Goal: Information Seeking & Learning: Learn about a topic

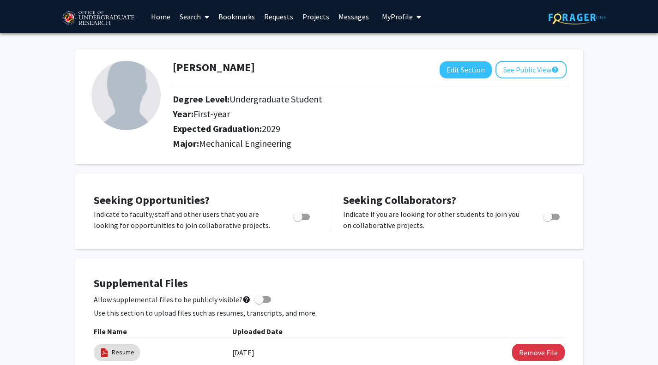
click at [237, 15] on link "Bookmarks" at bounding box center [237, 16] width 46 height 32
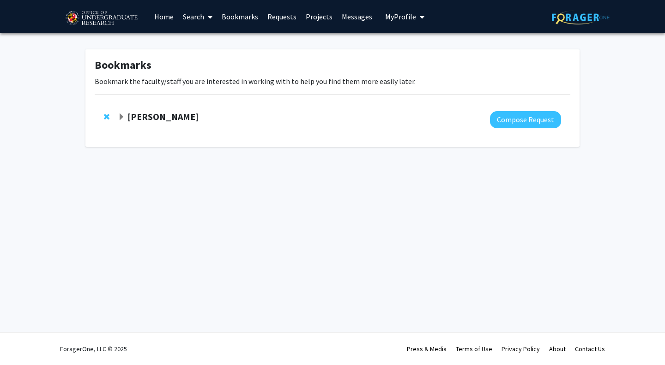
click at [145, 117] on strong "[PERSON_NAME]" at bounding box center [163, 117] width 71 height 12
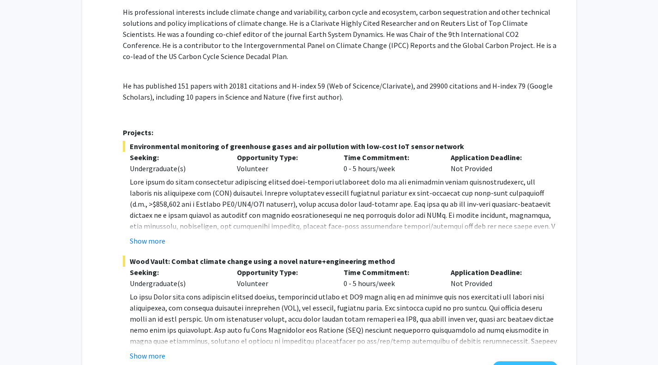
scroll to position [293, 0]
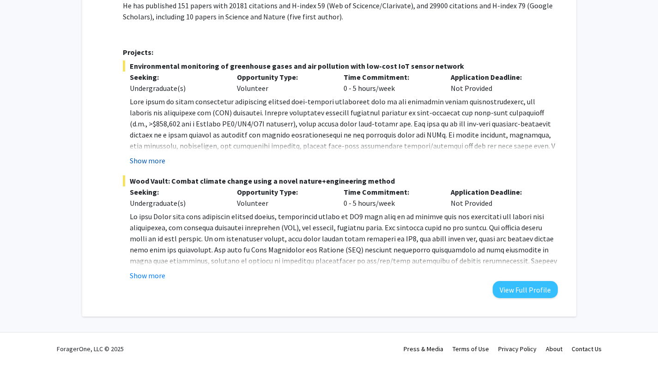
click at [152, 157] on button "Show more" at bounding box center [148, 160] width 36 height 11
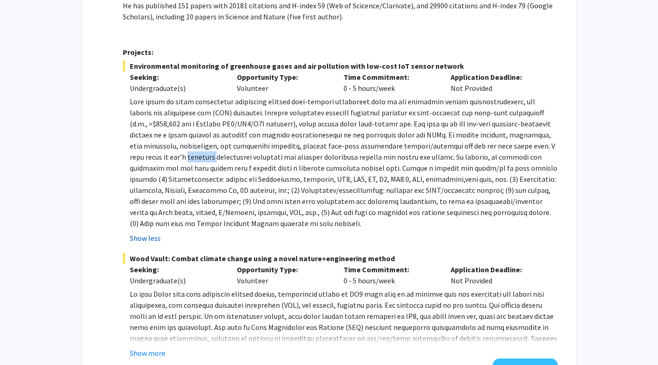
click at [152, 157] on p at bounding box center [344, 162] width 428 height 133
click at [296, 157] on p at bounding box center [344, 162] width 428 height 133
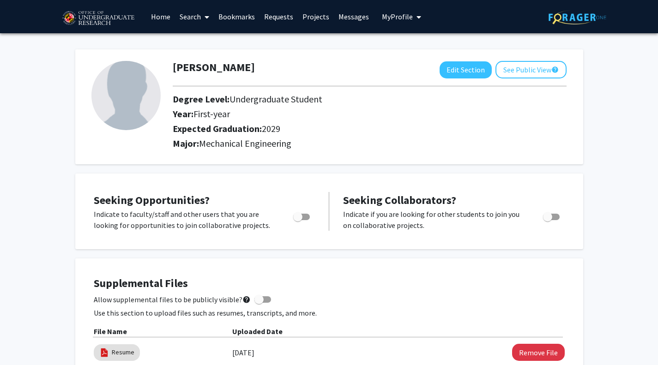
click at [192, 22] on link "Search" at bounding box center [194, 16] width 39 height 32
click at [209, 40] on span "Faculty/Staff" at bounding box center [209, 42] width 68 height 18
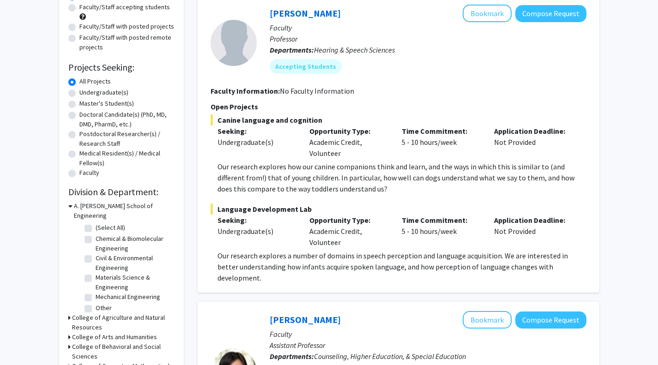
scroll to position [99, 0]
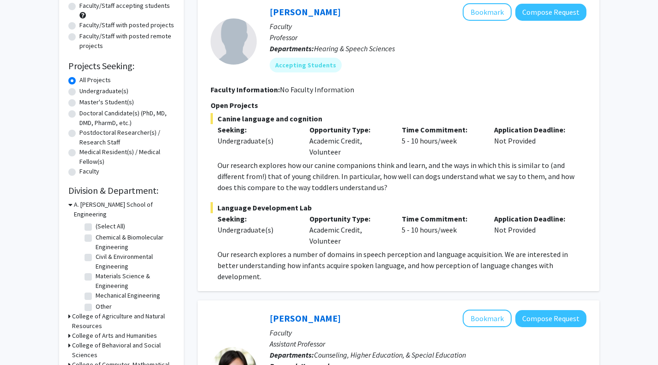
click at [96, 222] on label "(Select All)" at bounding box center [111, 227] width 30 height 10
click at [96, 222] on input "(Select All)" at bounding box center [99, 225] width 6 height 6
checkbox input "true"
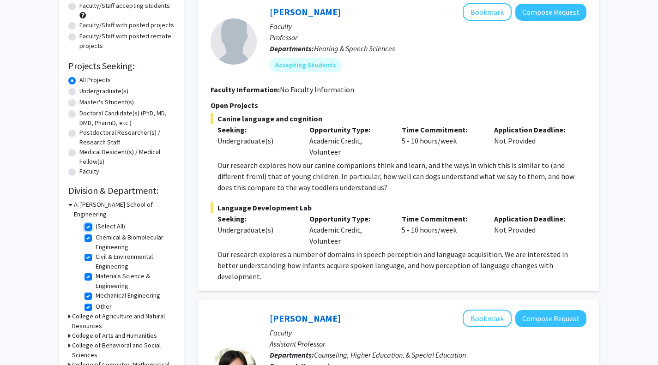
checkbox input "true"
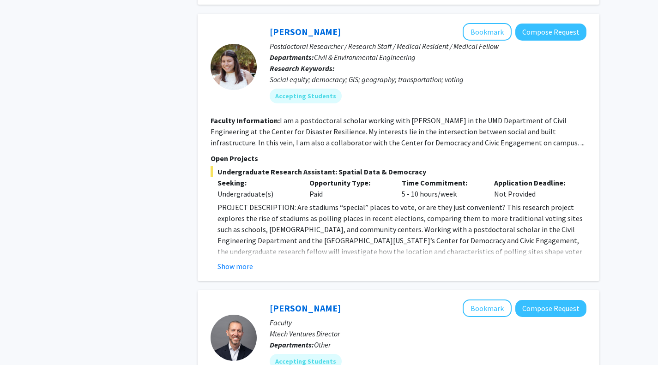
scroll to position [737, 0]
click at [244, 263] on button "Show more" at bounding box center [236, 266] width 36 height 11
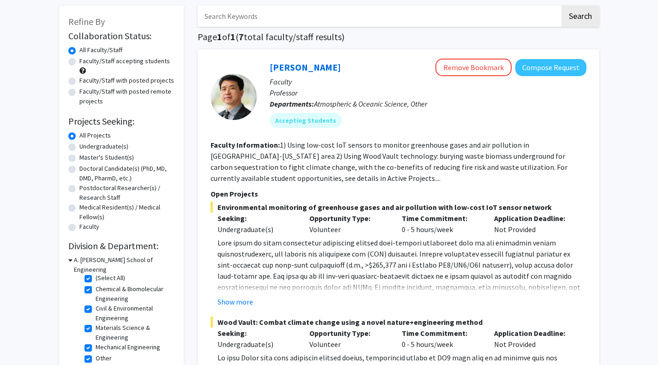
scroll to position [45, 0]
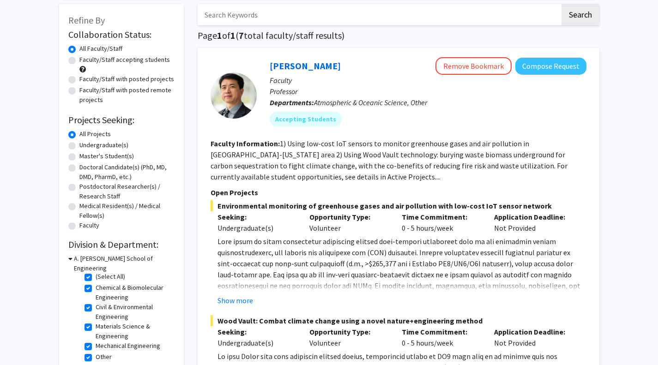
click at [79, 145] on label "Undergraduate(s)" at bounding box center [103, 145] width 49 height 10
click at [79, 145] on input "Undergraduate(s)" at bounding box center [82, 143] width 6 height 6
radio input "true"
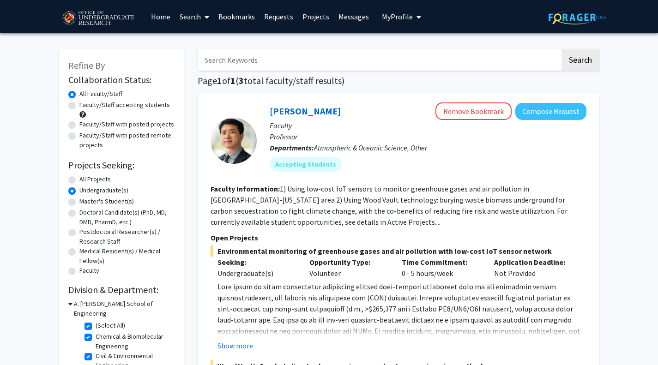
click at [96, 321] on label "(Select All)" at bounding box center [111, 326] width 30 height 10
click at [96, 321] on input "(Select All)" at bounding box center [99, 324] width 6 height 6
checkbox input "false"
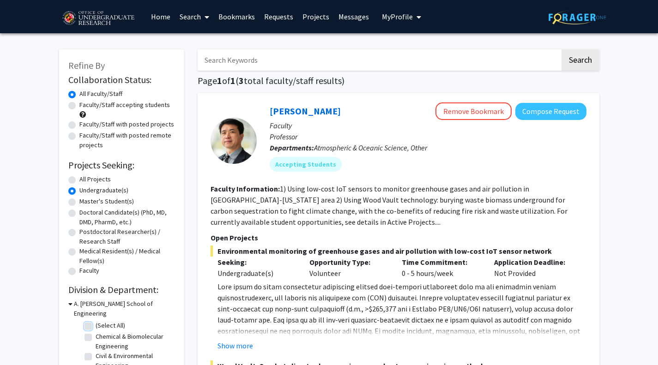
checkbox input "false"
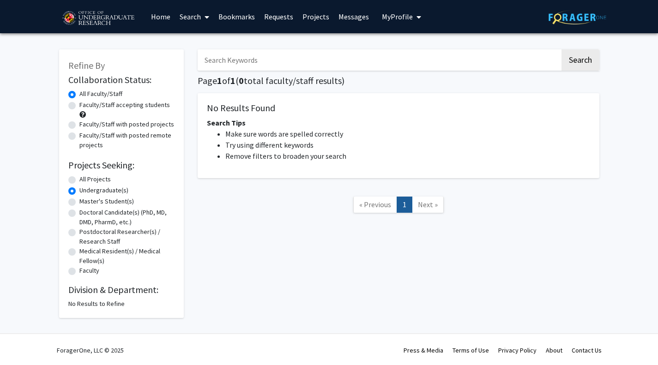
click at [79, 191] on label "Undergraduate(s)" at bounding box center [103, 191] width 49 height 10
click at [79, 191] on input "Undergraduate(s)" at bounding box center [82, 189] width 6 height 6
click at [79, 181] on label "All Projects" at bounding box center [94, 180] width 31 height 10
click at [79, 181] on input "All Projects" at bounding box center [82, 178] width 6 height 6
radio input "true"
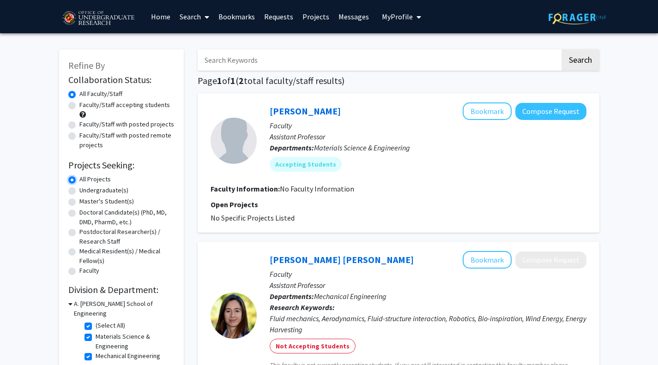
scroll to position [60, 0]
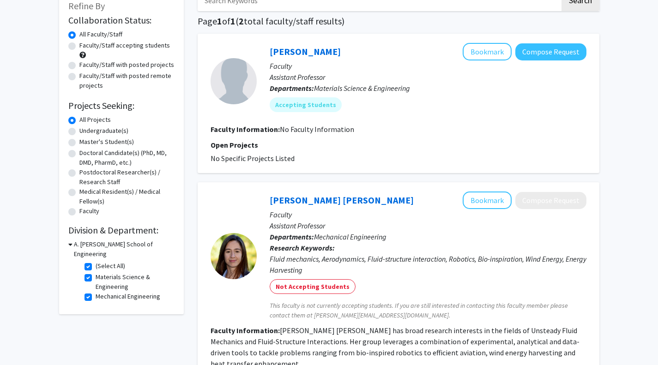
click at [69, 243] on icon at bounding box center [70, 245] width 4 height 10
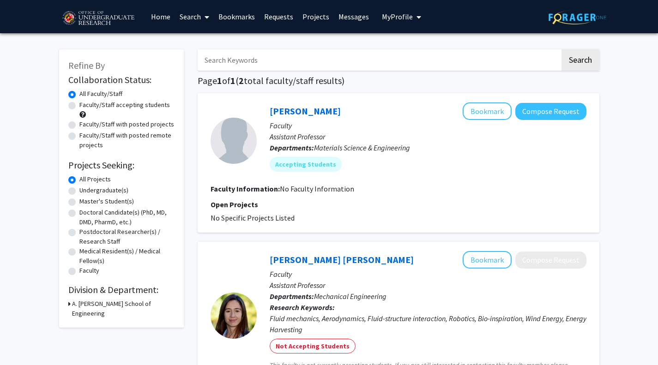
drag, startPoint x: 179, startPoint y: 25, endPoint x: 199, endPoint y: 19, distance: 20.3
click at [199, 19] on link "Search" at bounding box center [194, 16] width 39 height 32
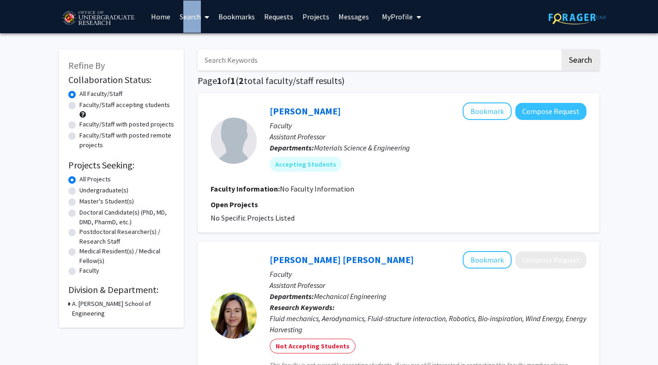
click at [205, 18] on icon at bounding box center [207, 16] width 5 height 7
click at [216, 37] on span "Faculty/Staff" at bounding box center [209, 42] width 68 height 18
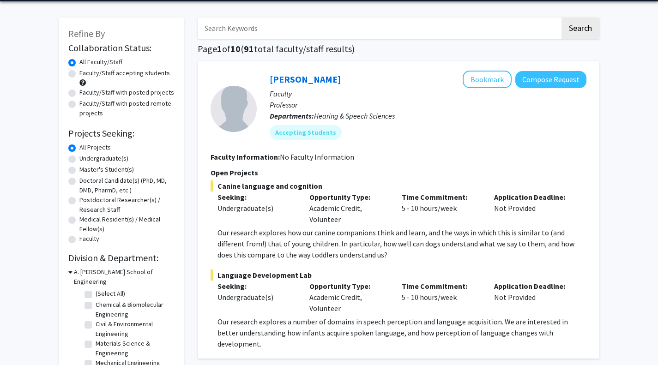
scroll to position [32, 0]
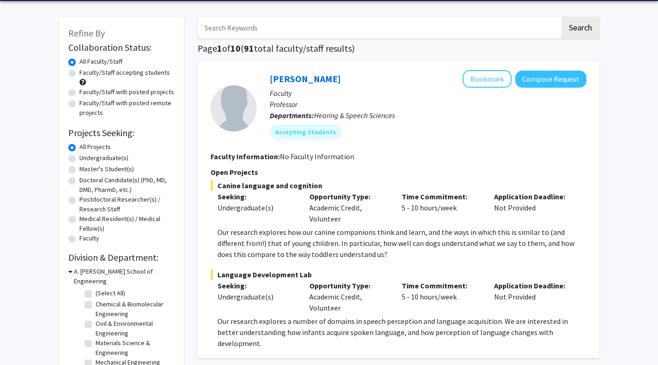
click at [79, 158] on label "Undergraduate(s)" at bounding box center [103, 158] width 49 height 10
click at [79, 158] on input "Undergraduate(s)" at bounding box center [82, 156] width 6 height 6
radio input "true"
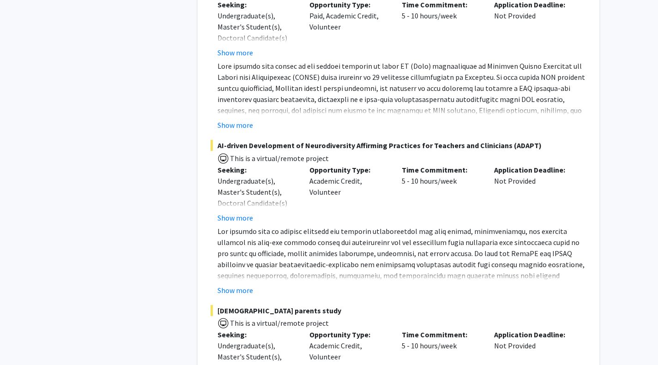
scroll to position [671, 0]
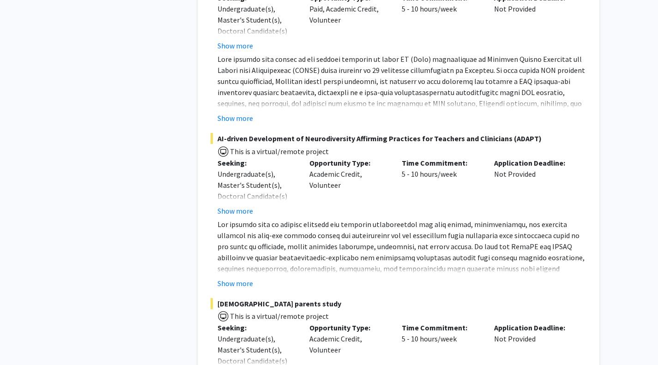
click at [250, 284] on fg-project-list "Enhancing Marylanders’ Sense of Belonging, Knowledge of Rights, and Involvement…" at bounding box center [399, 188] width 376 height 436
click at [242, 278] on button "Show more" at bounding box center [236, 283] width 36 height 11
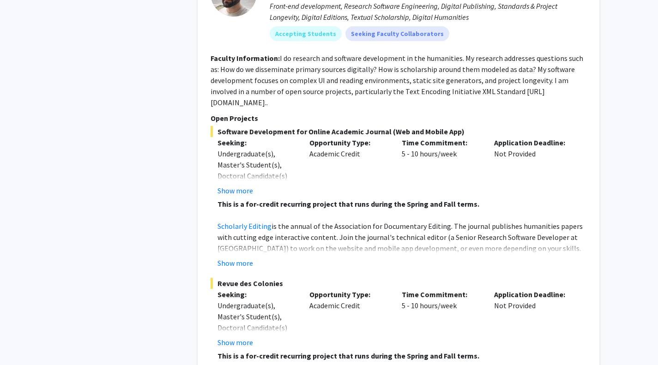
scroll to position [1257, 0]
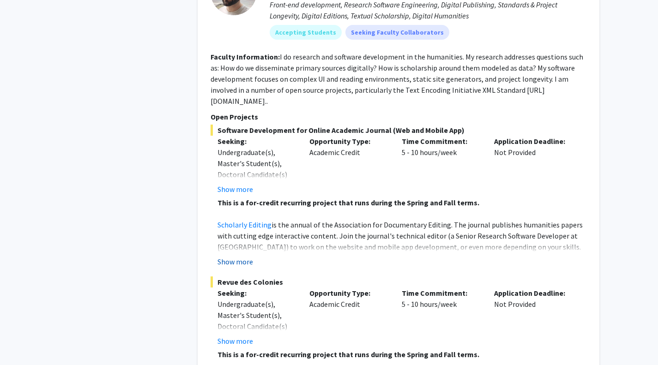
click at [240, 256] on button "Show more" at bounding box center [236, 261] width 36 height 11
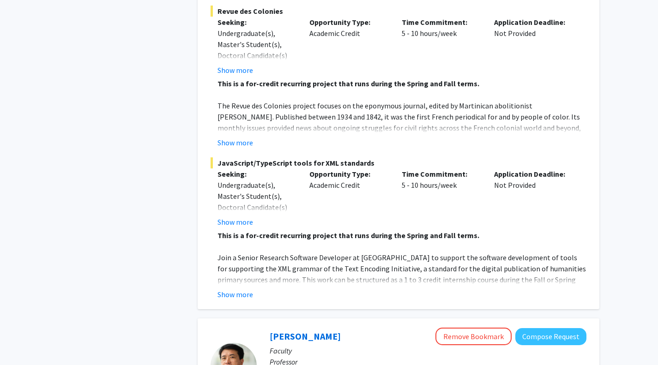
scroll to position [1584, 0]
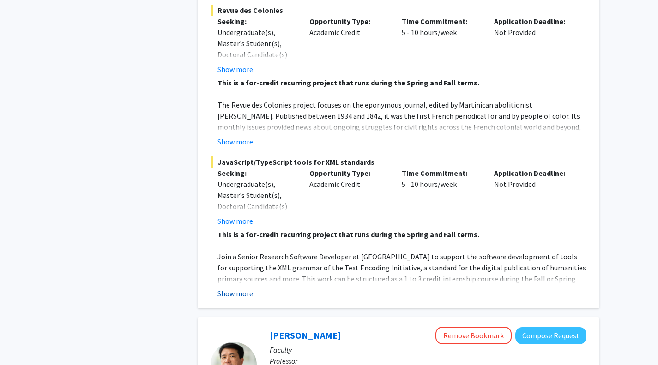
click at [233, 288] on button "Show more" at bounding box center [236, 293] width 36 height 11
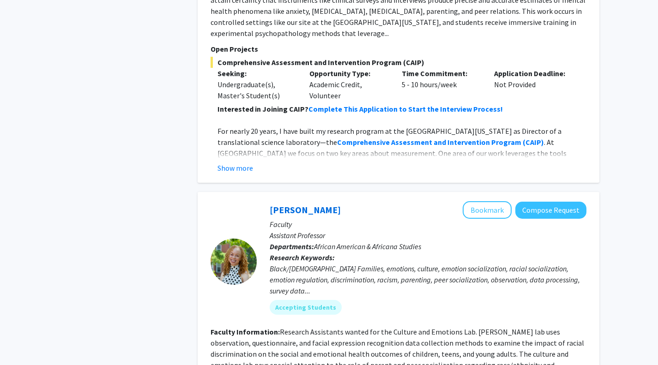
scroll to position [3037, 0]
click at [241, 162] on button "Show more" at bounding box center [236, 167] width 36 height 11
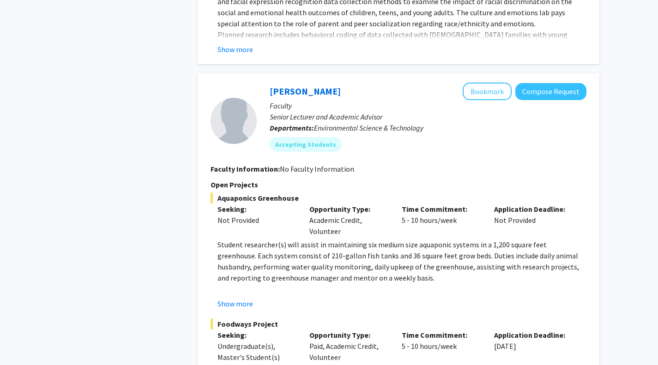
scroll to position [3667, 0]
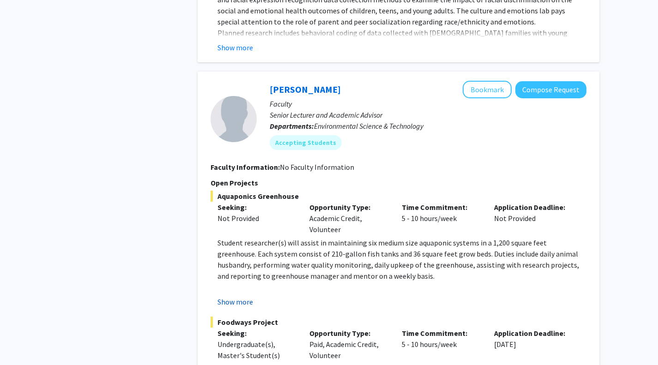
click at [234, 297] on button "Show more" at bounding box center [236, 302] width 36 height 11
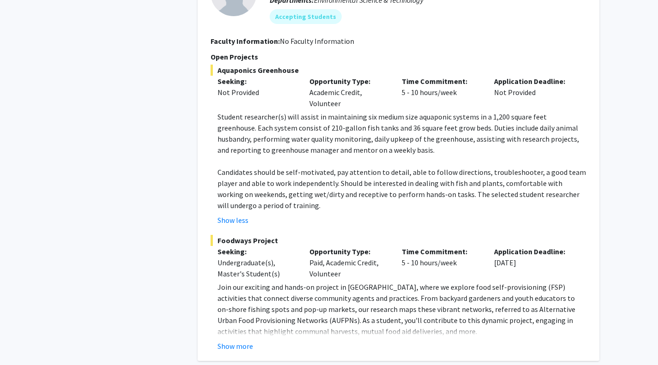
scroll to position [3796, 0]
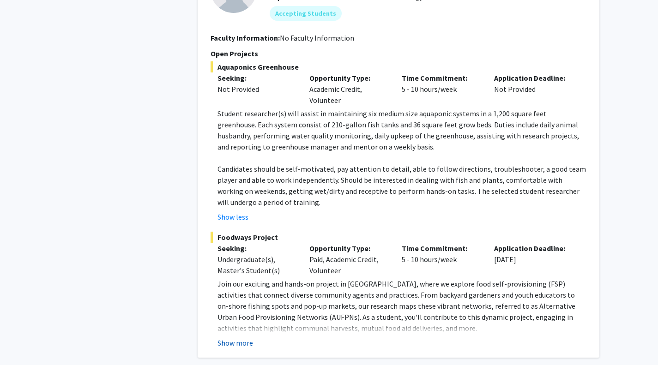
click at [239, 338] on button "Show more" at bounding box center [236, 343] width 36 height 11
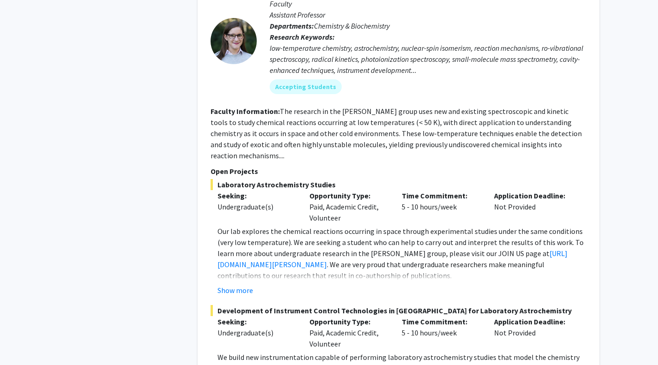
scroll to position [4766, 0]
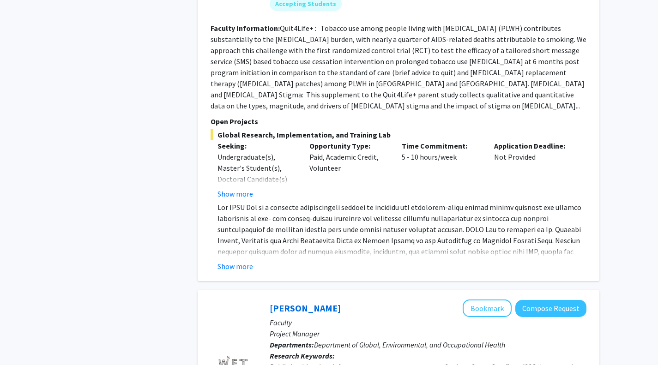
scroll to position [538, 0]
click at [249, 232] on span at bounding box center [401, 267] width 367 height 131
click at [232, 261] on button "Show more" at bounding box center [236, 266] width 36 height 11
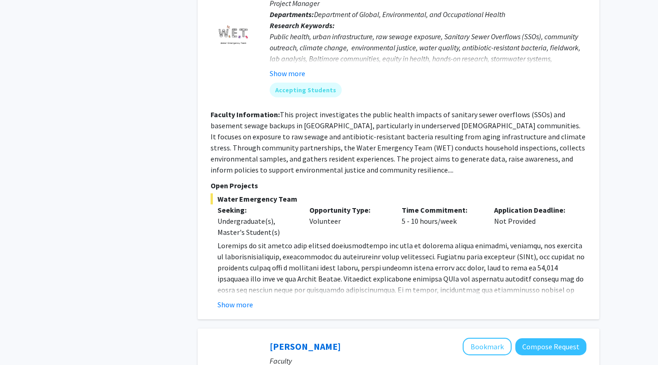
scroll to position [957, 0]
click at [245, 299] on button "Show more" at bounding box center [236, 304] width 36 height 11
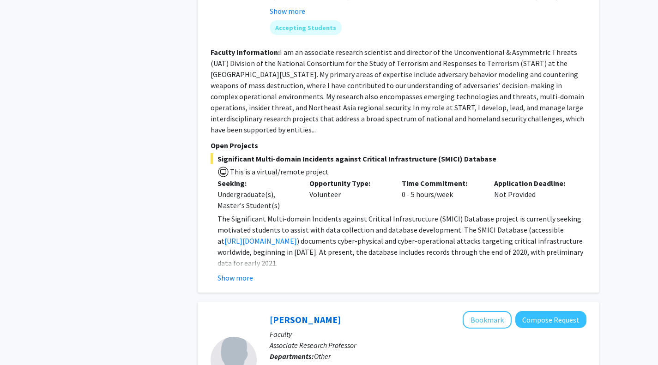
scroll to position [1545, 0]
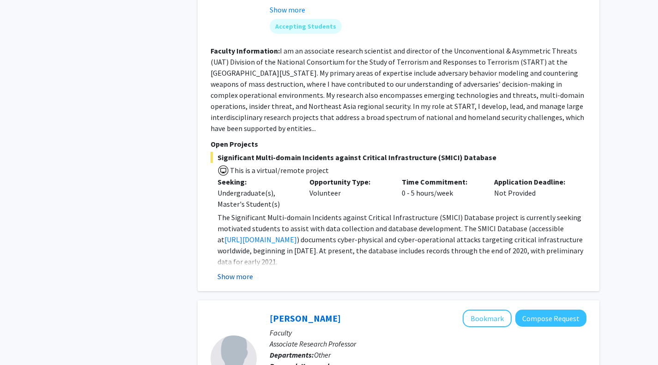
click at [240, 271] on button "Show more" at bounding box center [236, 276] width 36 height 11
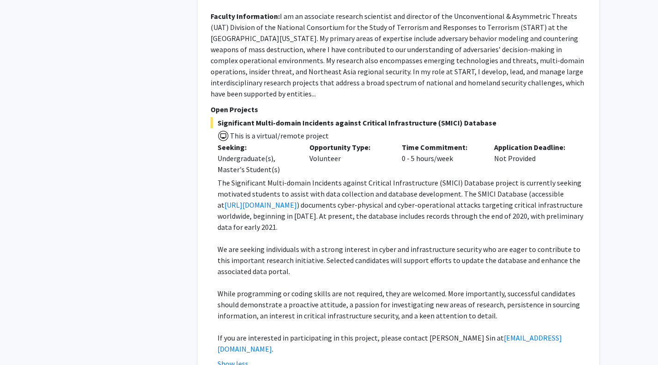
scroll to position [1580, 0]
